Goal: Information Seeking & Learning: Find specific fact

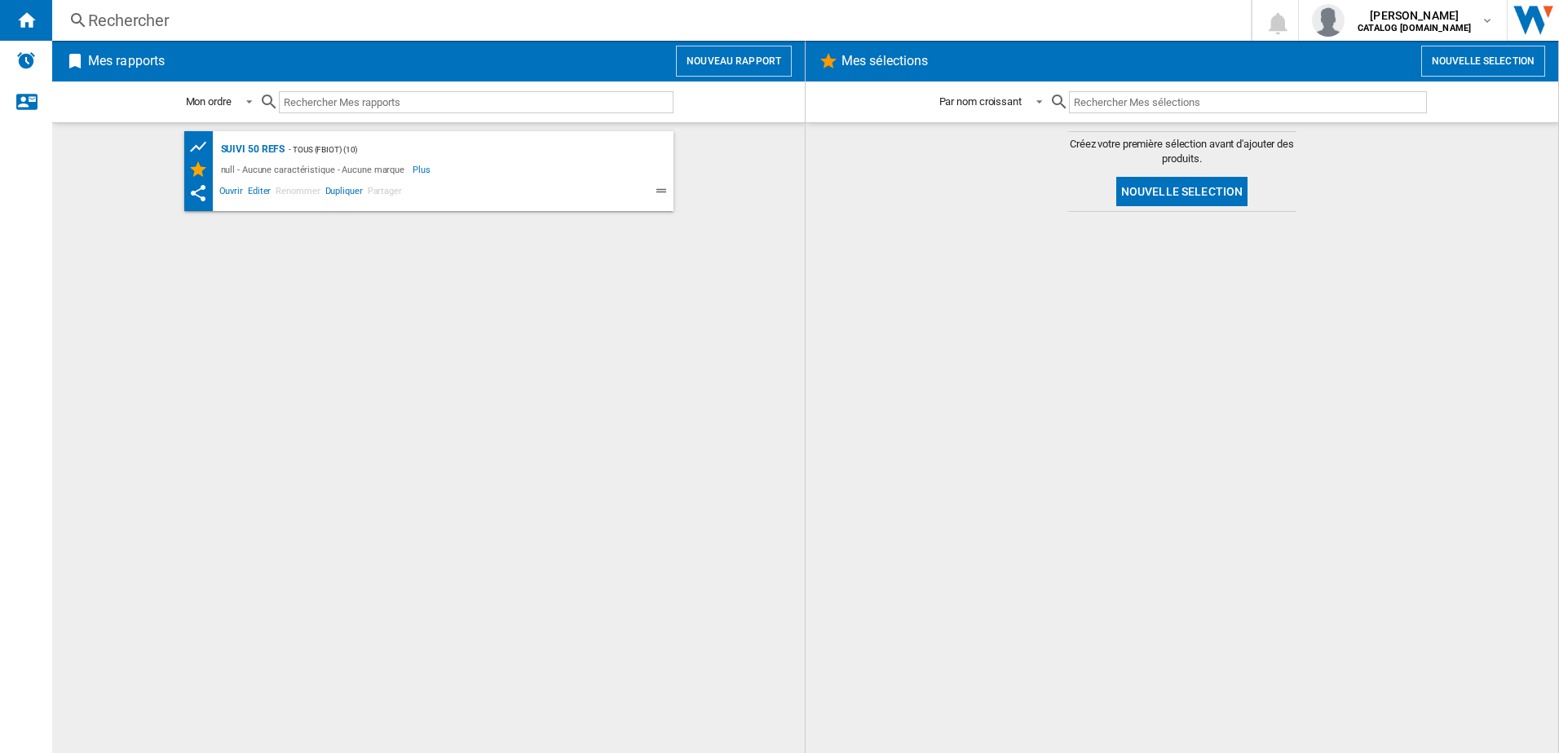
click at [261, 24] on div "Rechercher" at bounding box center [648, 20] width 1120 height 23
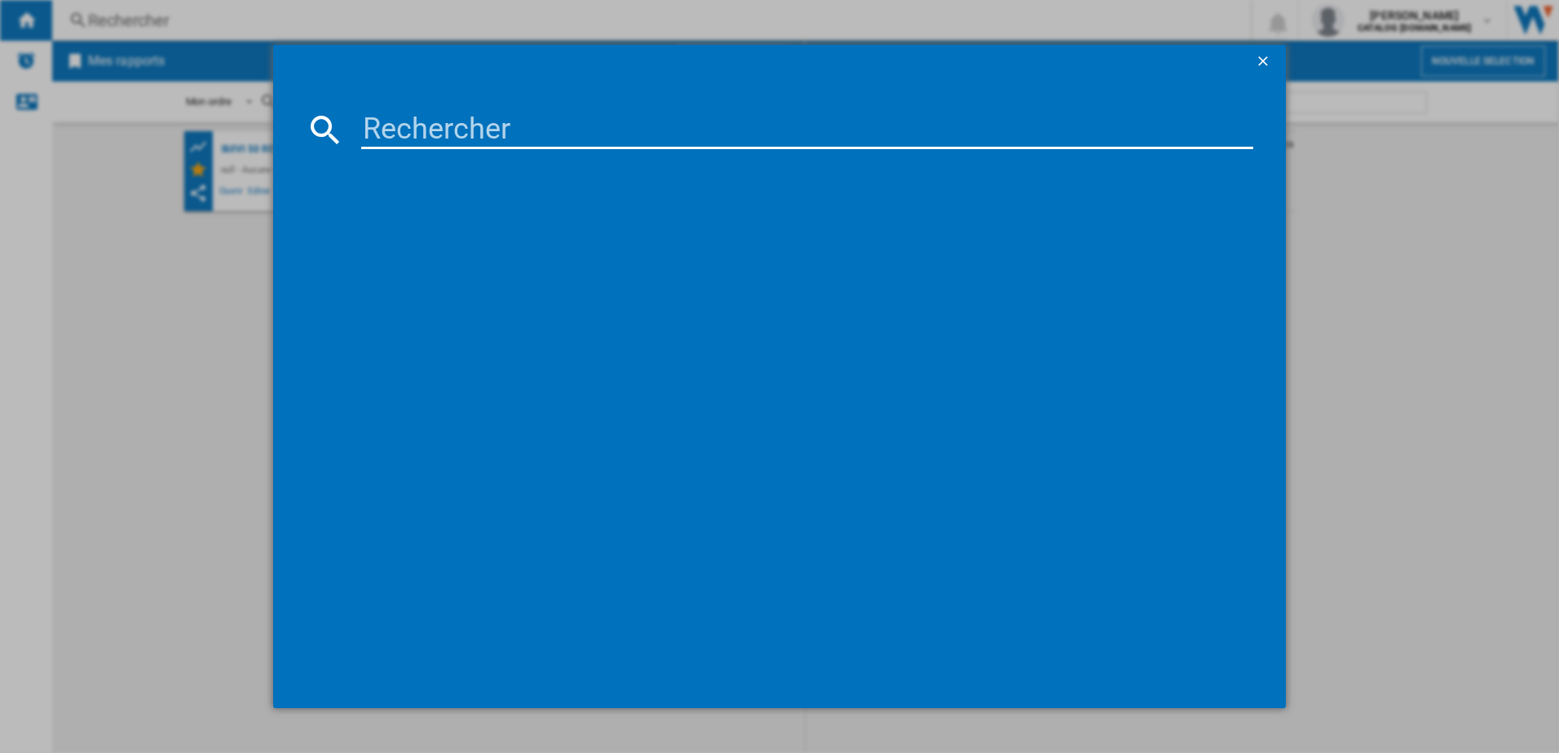
click at [392, 151] on md-dialog-content at bounding box center [779, 392] width 1013 height 630
click at [395, 128] on input at bounding box center [807, 129] width 893 height 39
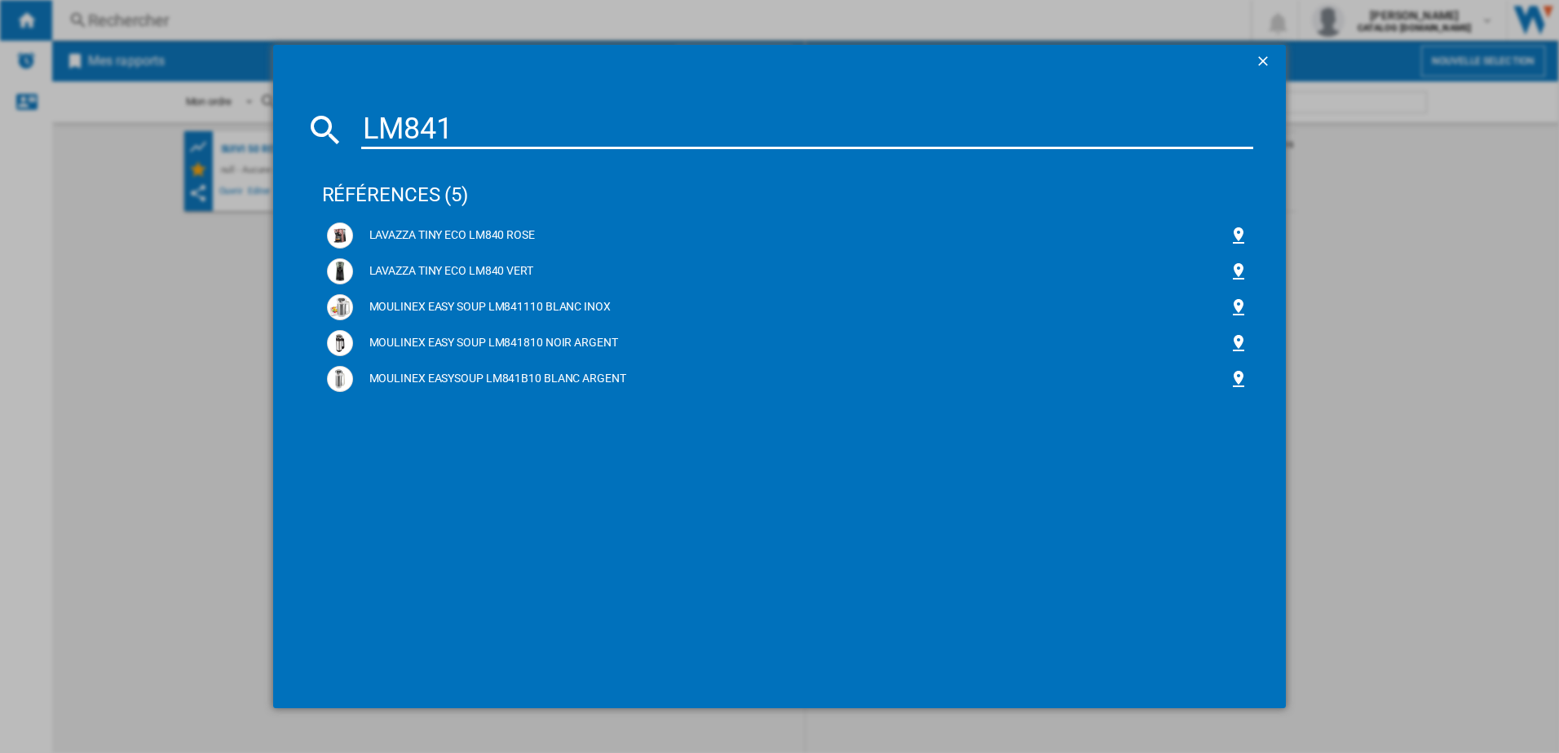
type input "LM8418"
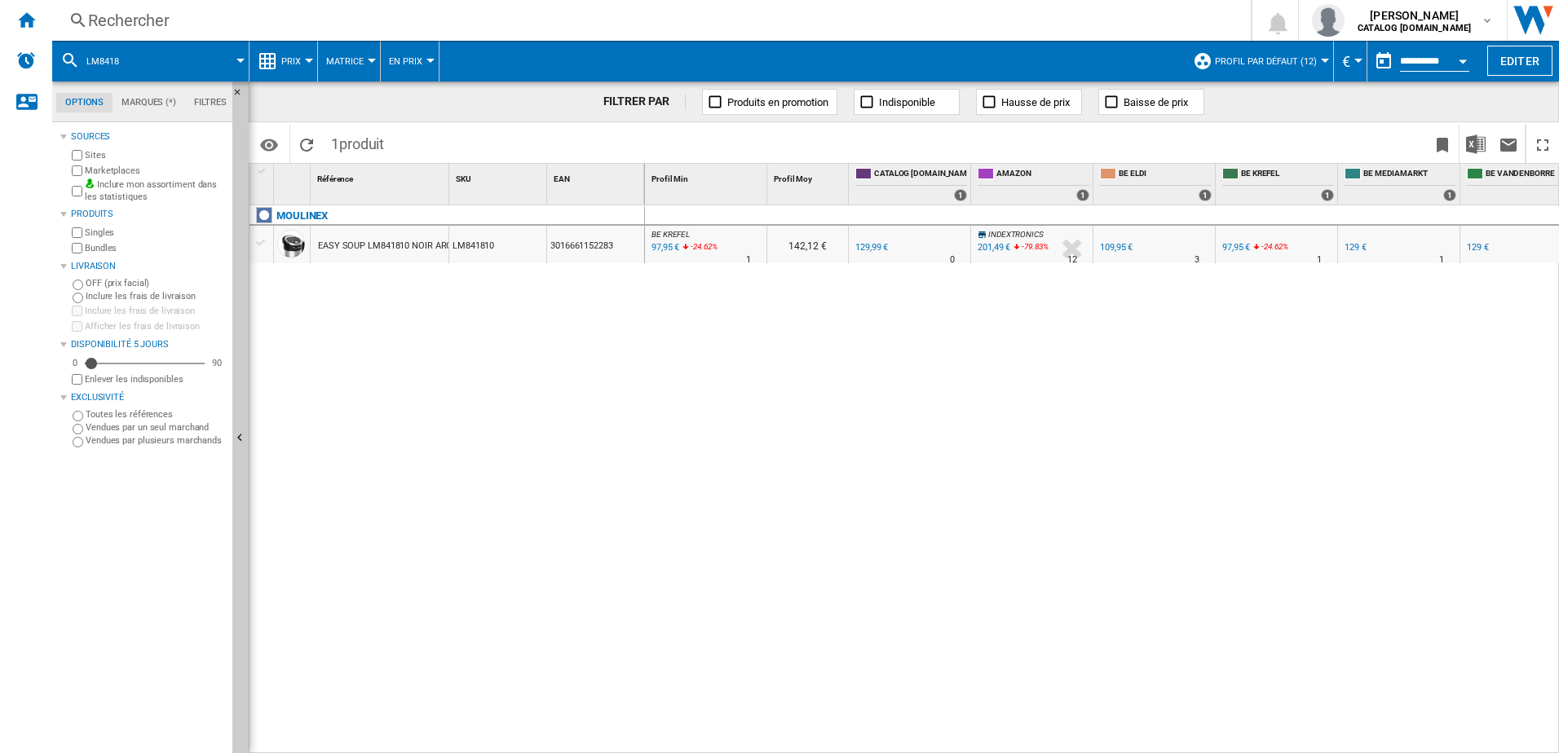
click at [307, 55] on button "Prix" at bounding box center [295, 61] width 28 height 41
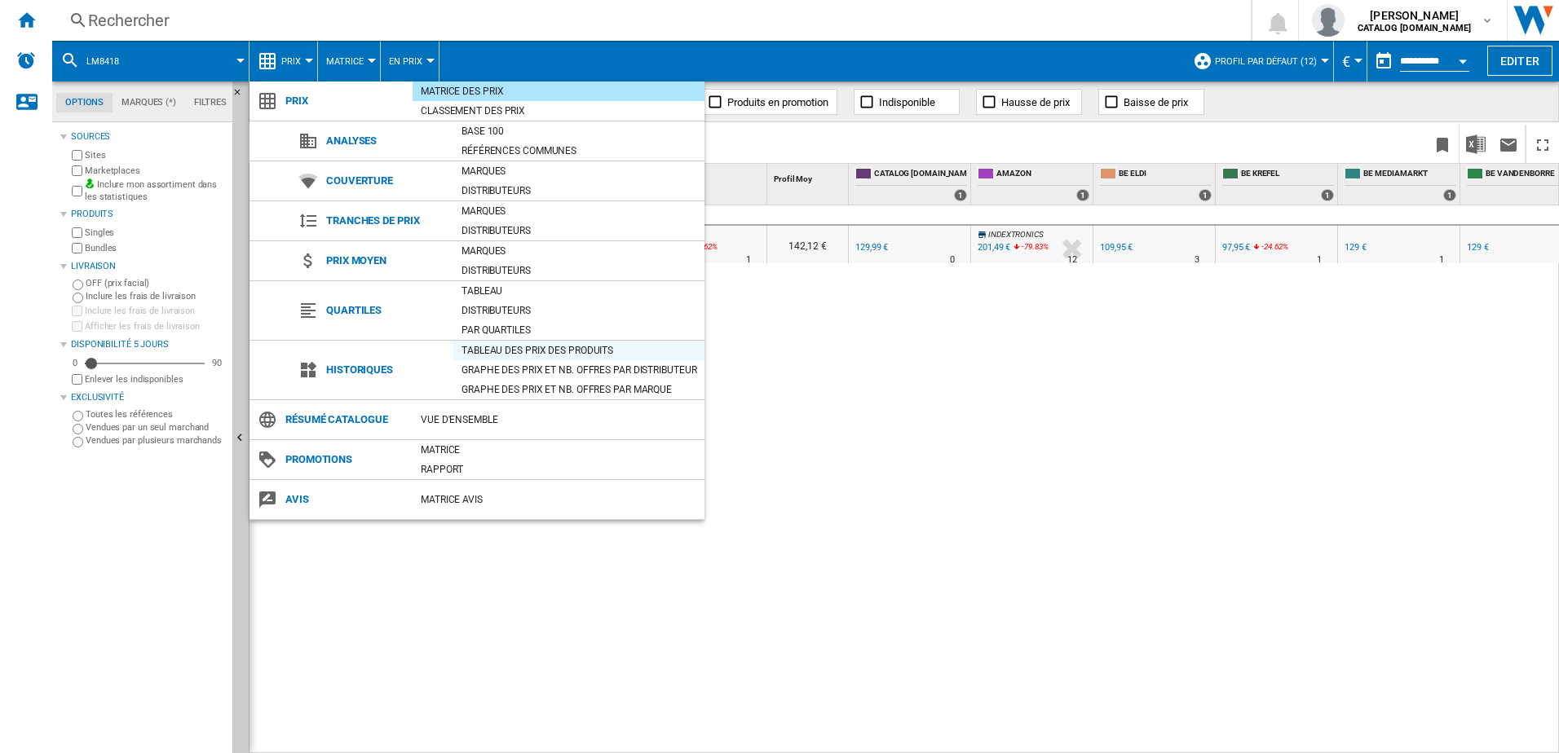
click at [481, 351] on div "Tableau des prix des produits" at bounding box center [578, 350] width 251 height 16
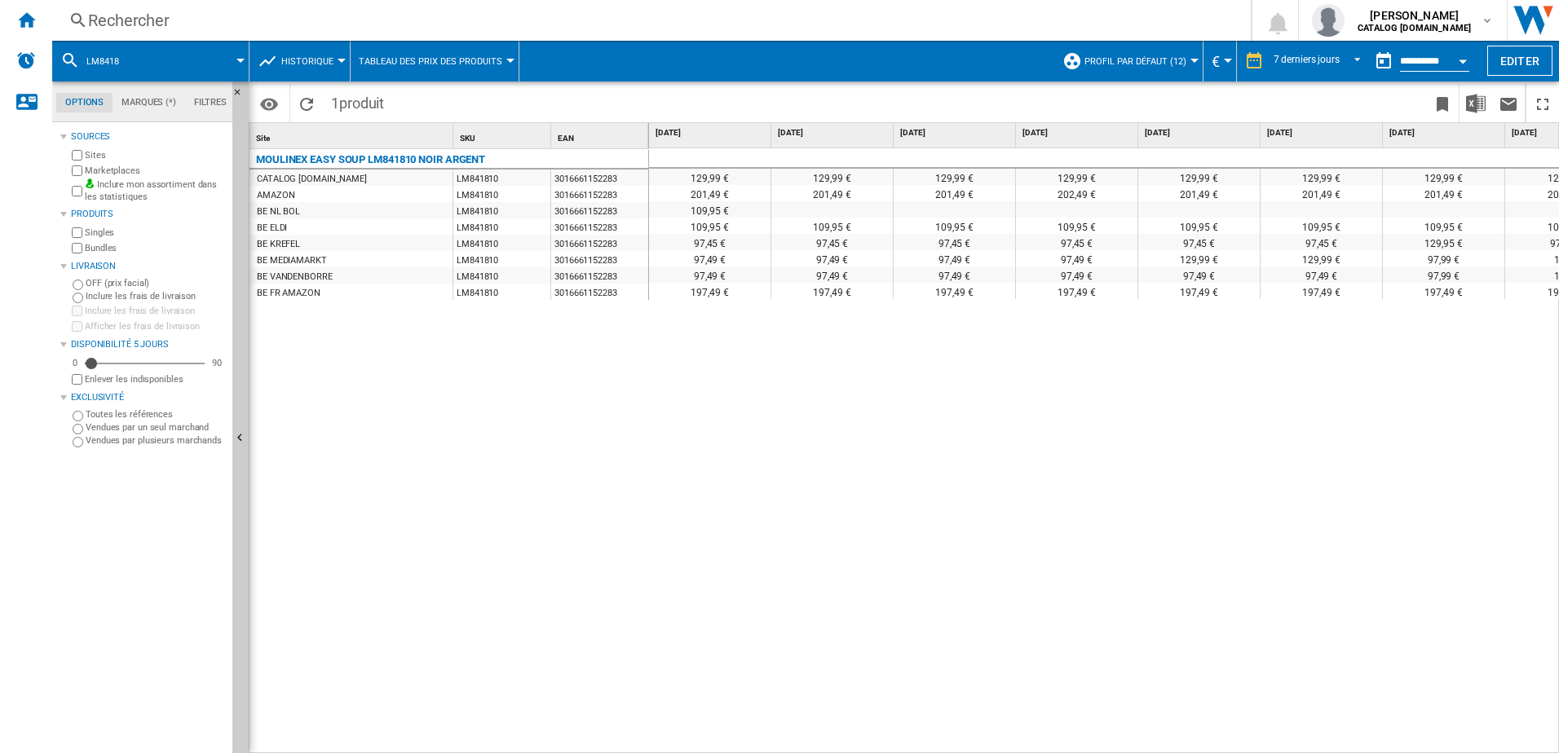
scroll to position [0, 68]
